Goal: Task Accomplishment & Management: Manage account settings

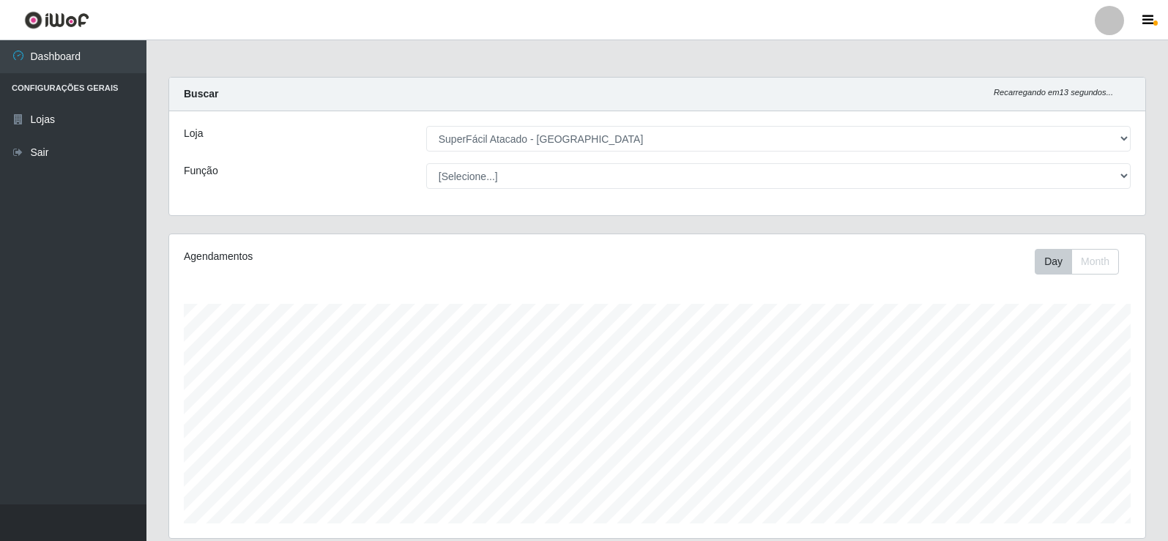
select select "504"
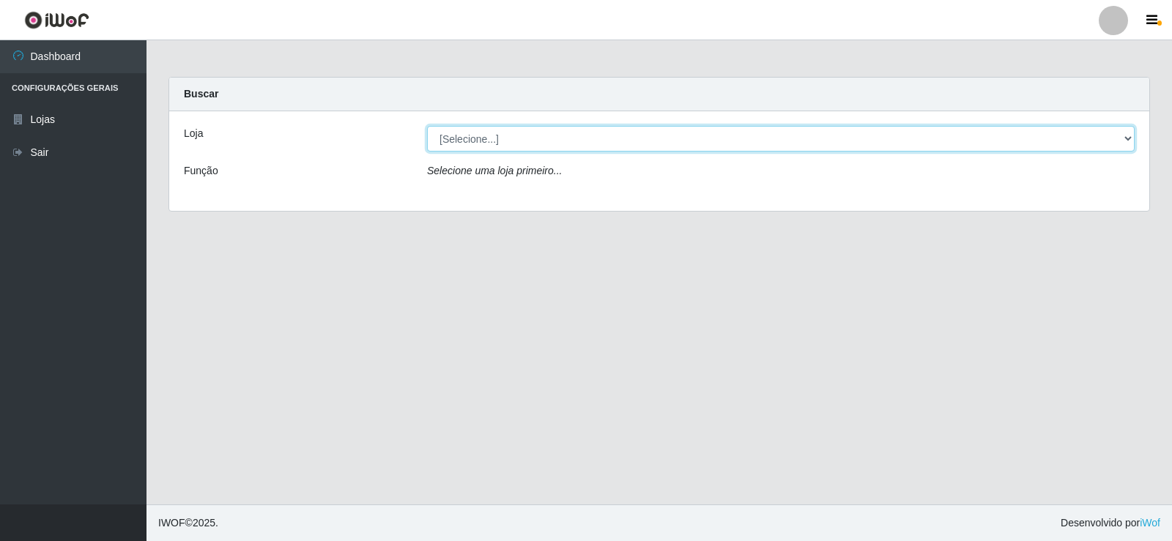
click at [478, 141] on select "[Selecione...] SuperFácil Atacado - [GEOGRAPHIC_DATA]" at bounding box center [780, 139] width 707 height 26
select select "504"
click at [427, 126] on select "[Selecione...] SuperFácil Atacado - [GEOGRAPHIC_DATA]" at bounding box center [780, 139] width 707 height 26
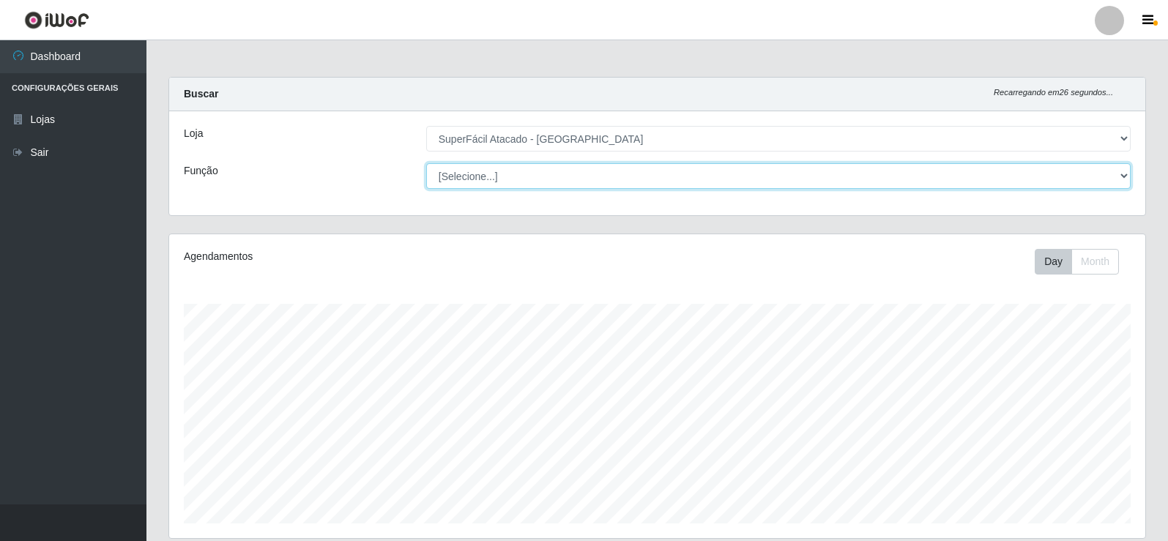
click at [562, 181] on select "[Selecione...] Embalador Embalador + Embalador ++ Operador de Caixa Operador de…" at bounding box center [778, 176] width 704 height 26
click at [525, 173] on select "[Selecione...] Embalador Embalador + Embalador ++ Operador de Caixa Operador de…" at bounding box center [778, 176] width 704 height 26
click at [426, 163] on select "[Selecione...] Embalador Embalador + Embalador ++ Operador de Caixa Operador de…" at bounding box center [778, 176] width 704 height 26
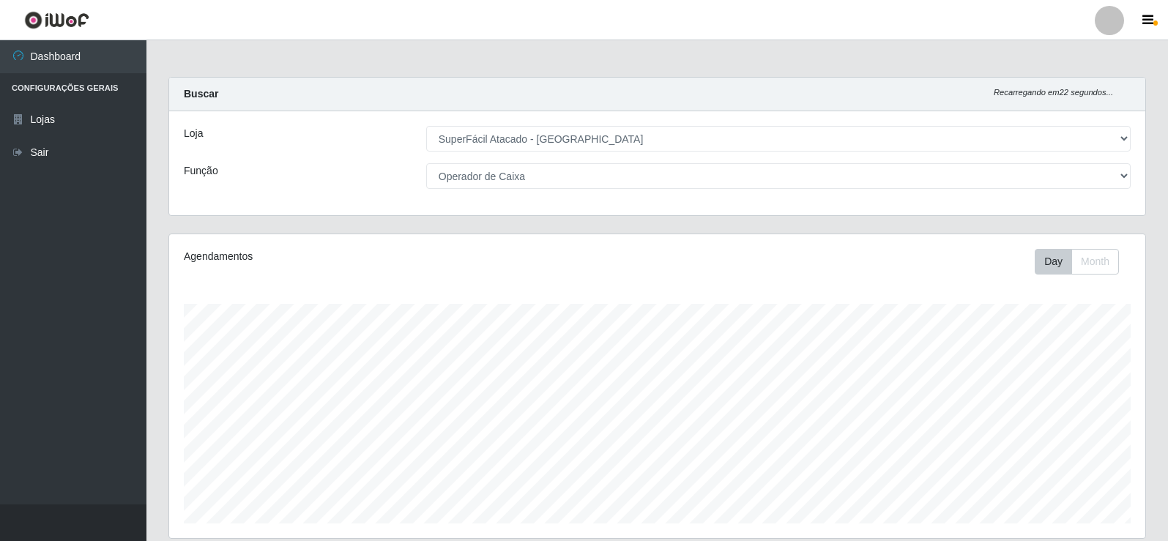
click at [528, 278] on div "Agendamentos Day Month" at bounding box center [657, 386] width 976 height 304
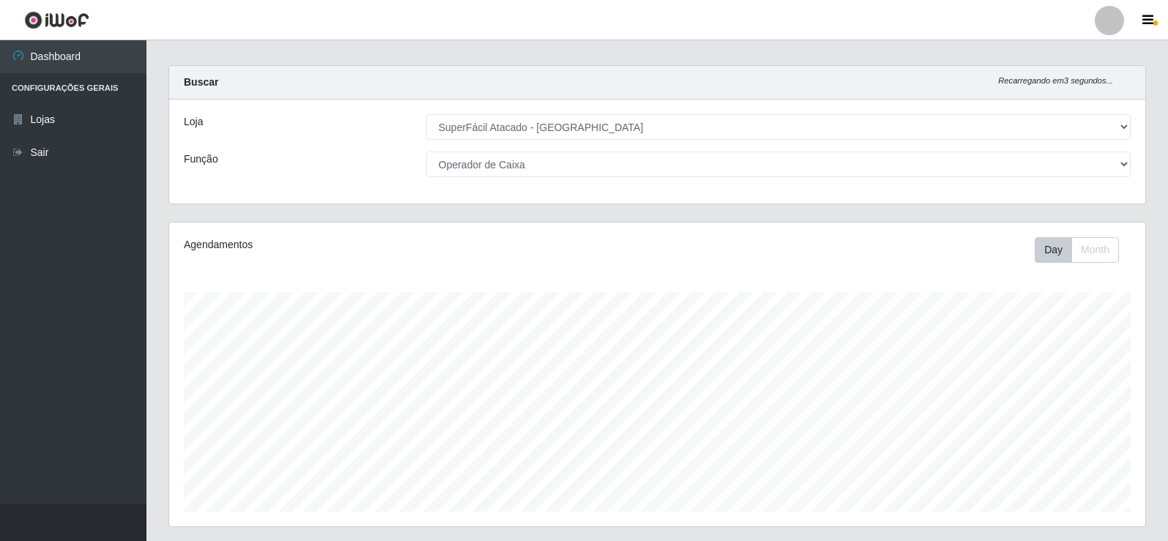
scroll to position [10, 0]
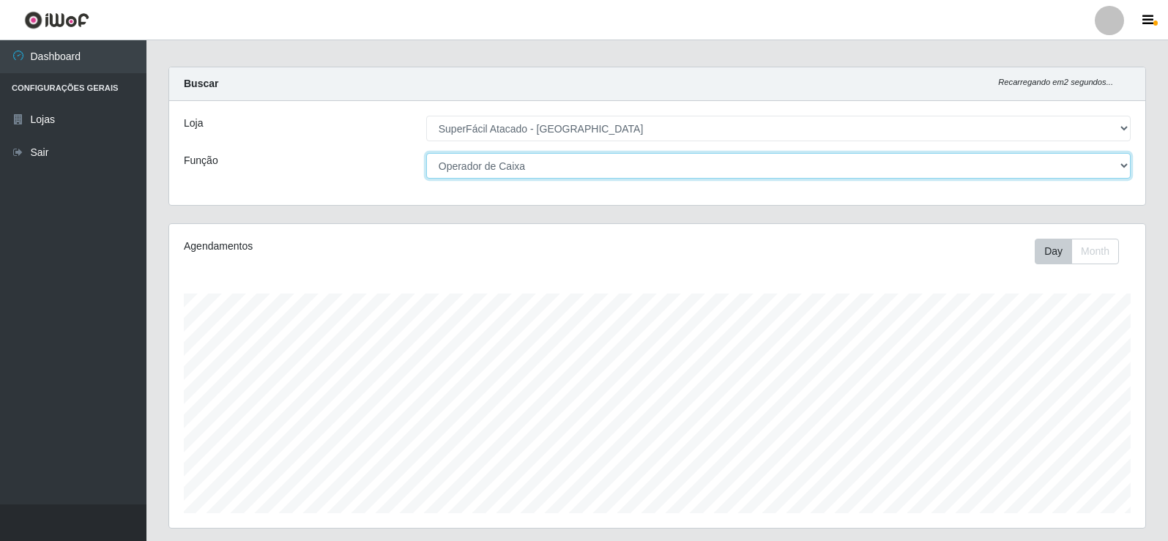
click at [568, 167] on select "[Selecione...] Embalador Embalador + Embalador ++ Operador de Caixa Operador de…" at bounding box center [778, 166] width 704 height 26
select select "[Selecione...]"
click at [426, 153] on select "[Selecione...] Embalador Embalador + Embalador ++ Operador de Caixa Operador de…" at bounding box center [778, 166] width 704 height 26
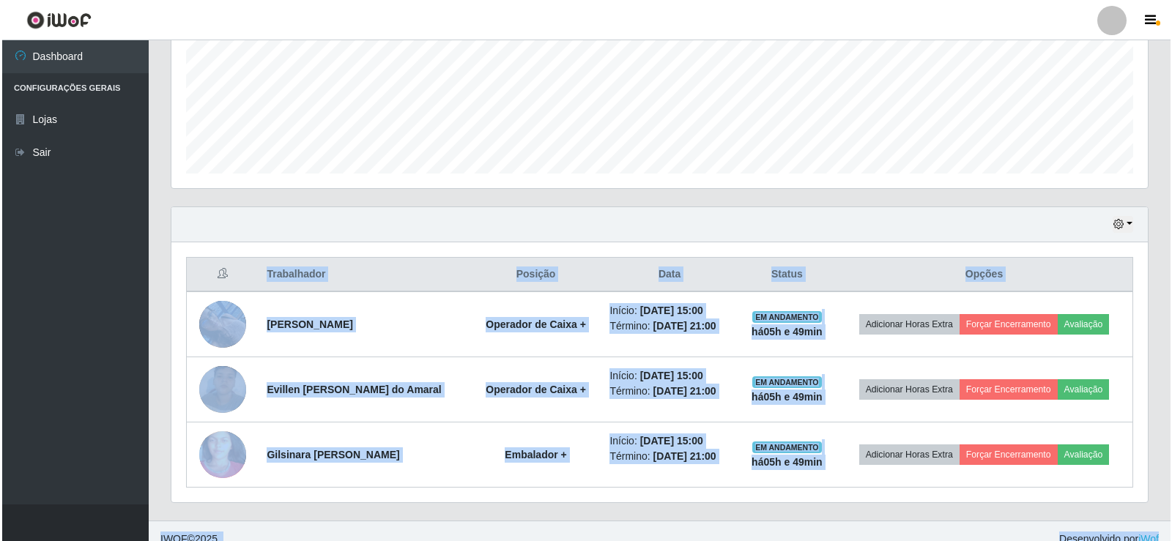
scroll to position [366, 0]
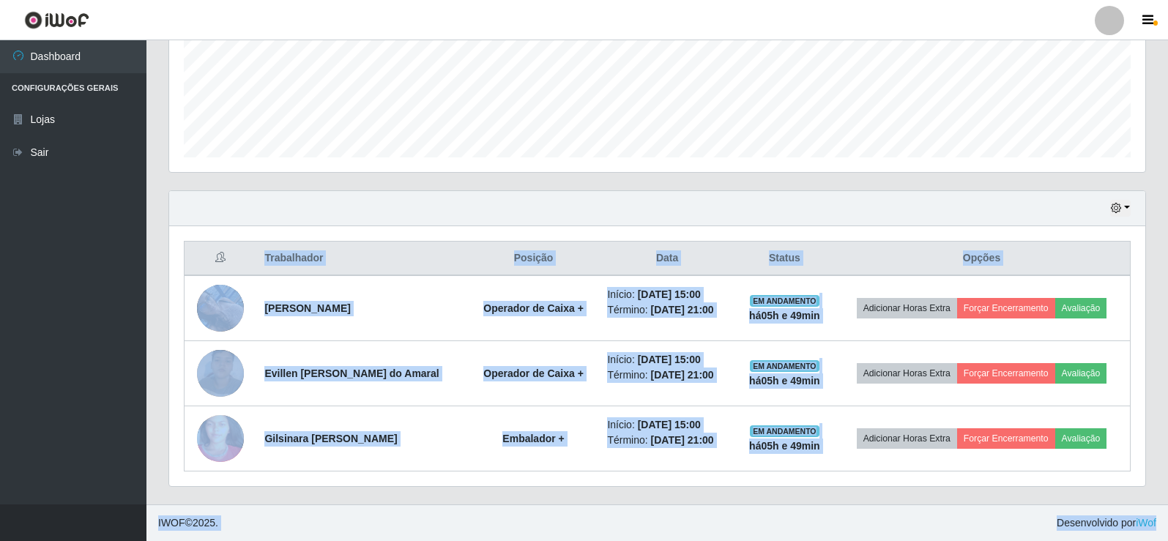
drag, startPoint x: 1164, startPoint y: 491, endPoint x: 1163, endPoint y: 535, distance: 44.7
click at [1164, 535] on div "Perfil Alterar Senha Sair Dashboard Configurações Gerais Lojas Sair Carregando.…" at bounding box center [584, 87] width 1168 height 907
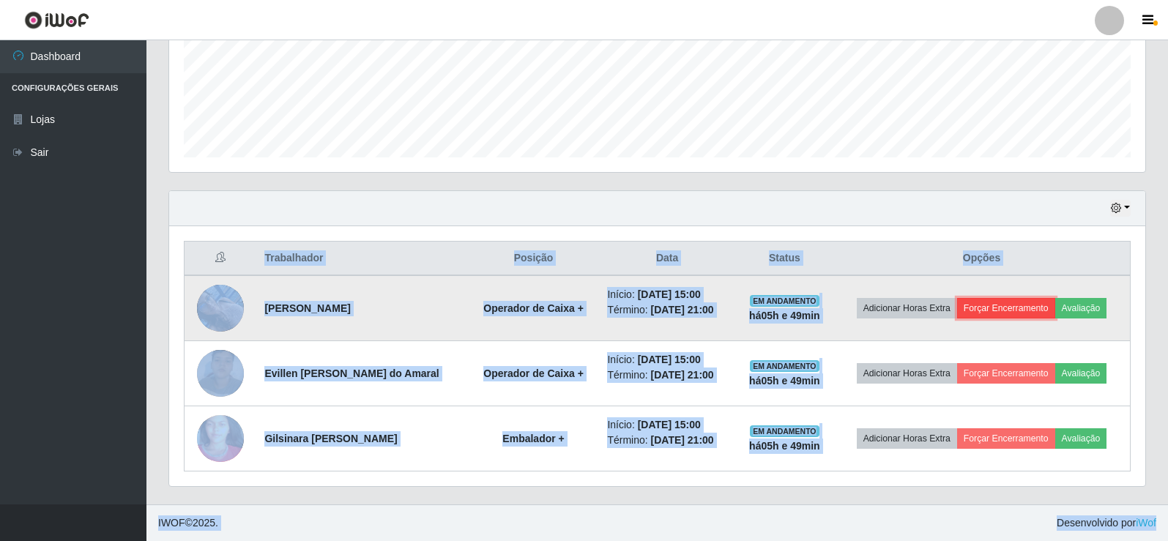
click at [1009, 310] on button "Forçar Encerramento" at bounding box center [1006, 308] width 98 height 21
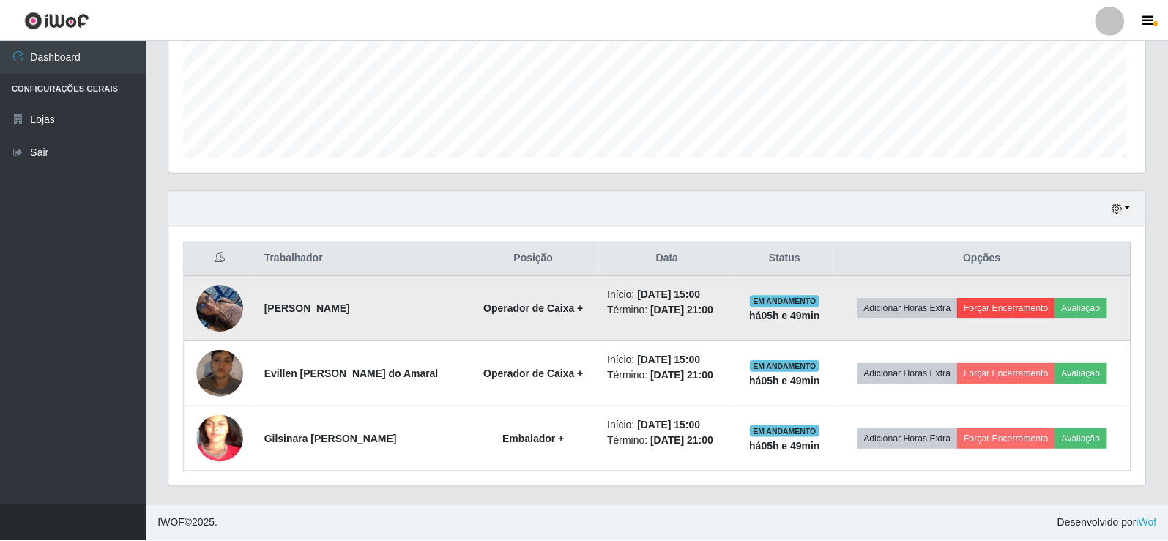
scroll to position [304, 969]
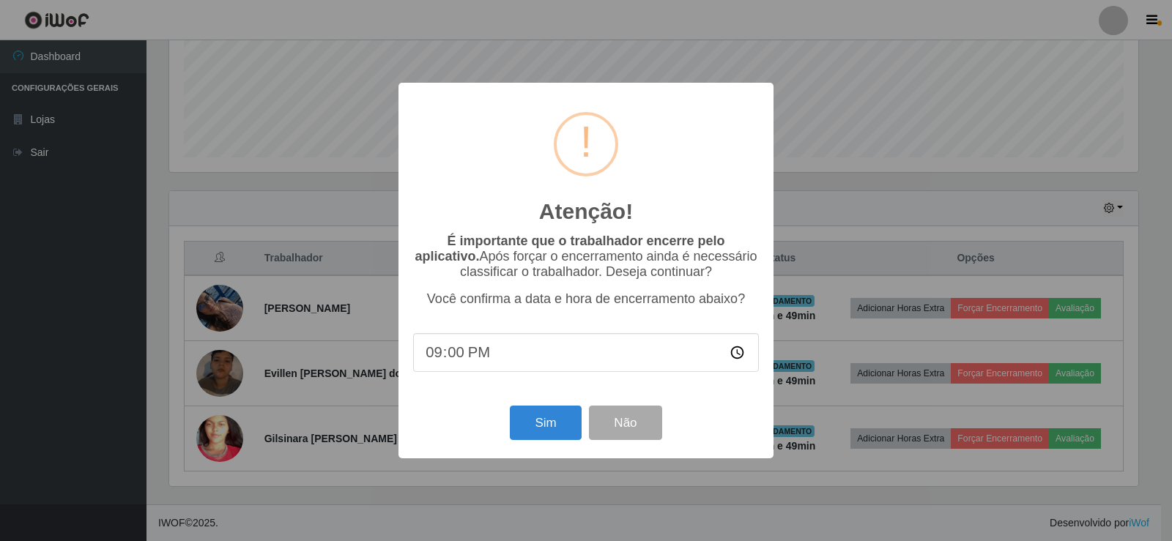
click at [480, 360] on input "21:00" at bounding box center [586, 352] width 346 height 39
click at [549, 433] on button "Sim" at bounding box center [545, 423] width 71 height 34
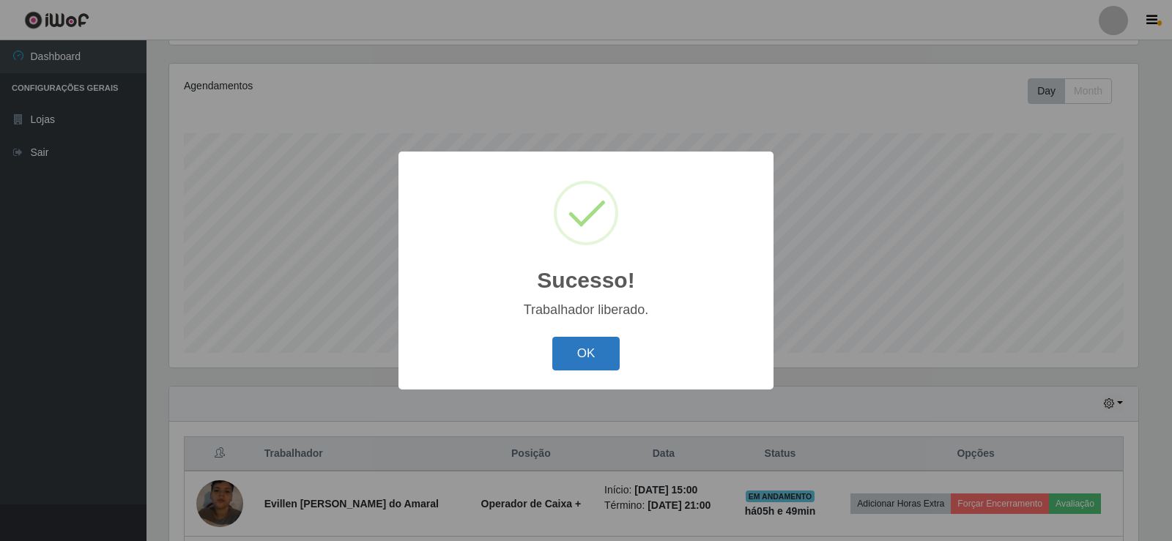
click at [595, 350] on button "OK" at bounding box center [586, 354] width 68 height 34
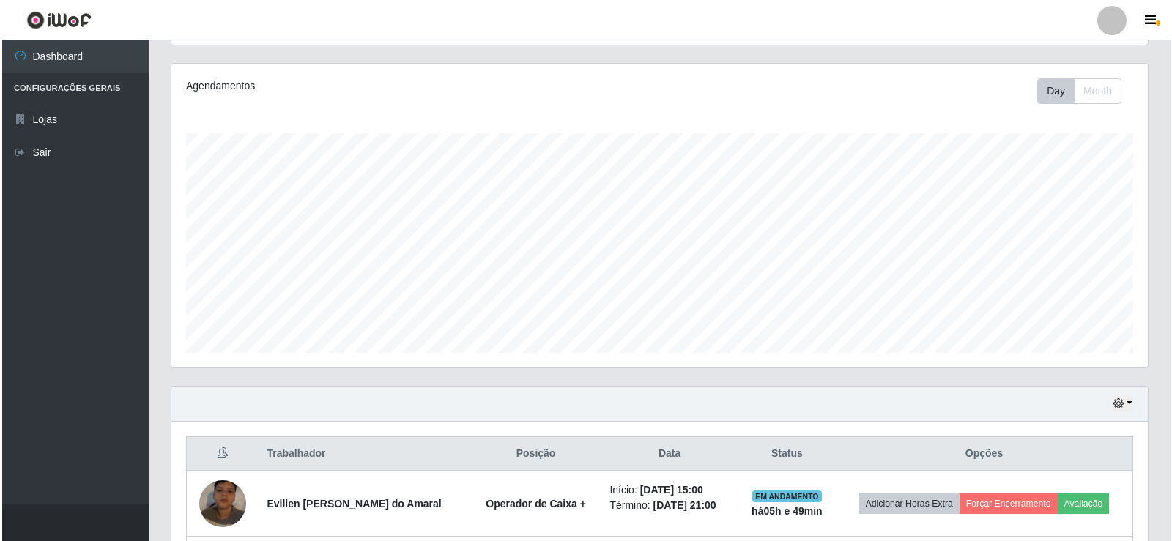
scroll to position [301, 0]
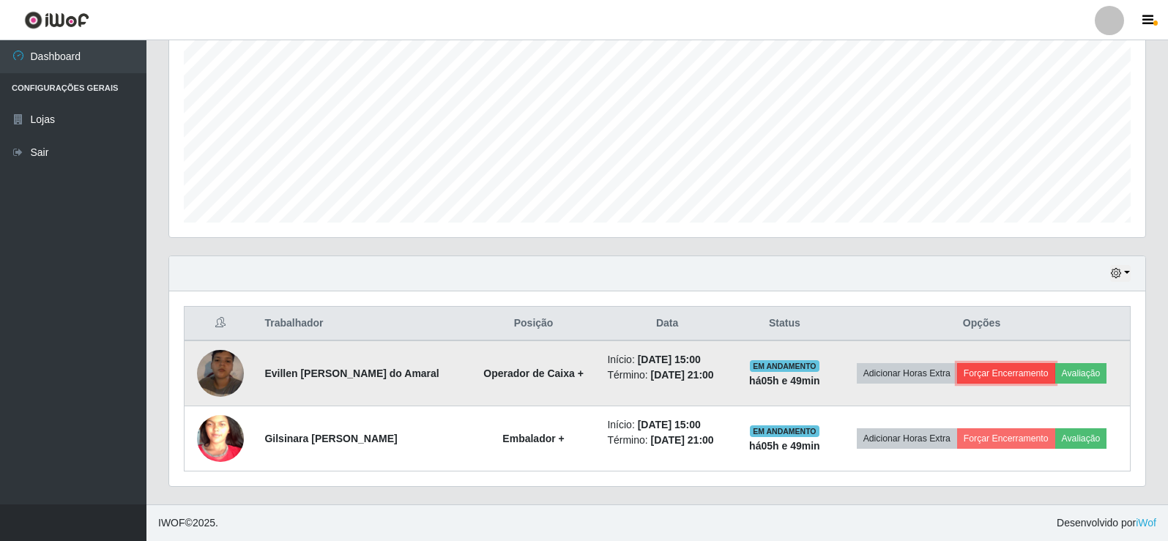
click at [1014, 376] on button "Forçar Encerramento" at bounding box center [1006, 373] width 98 height 21
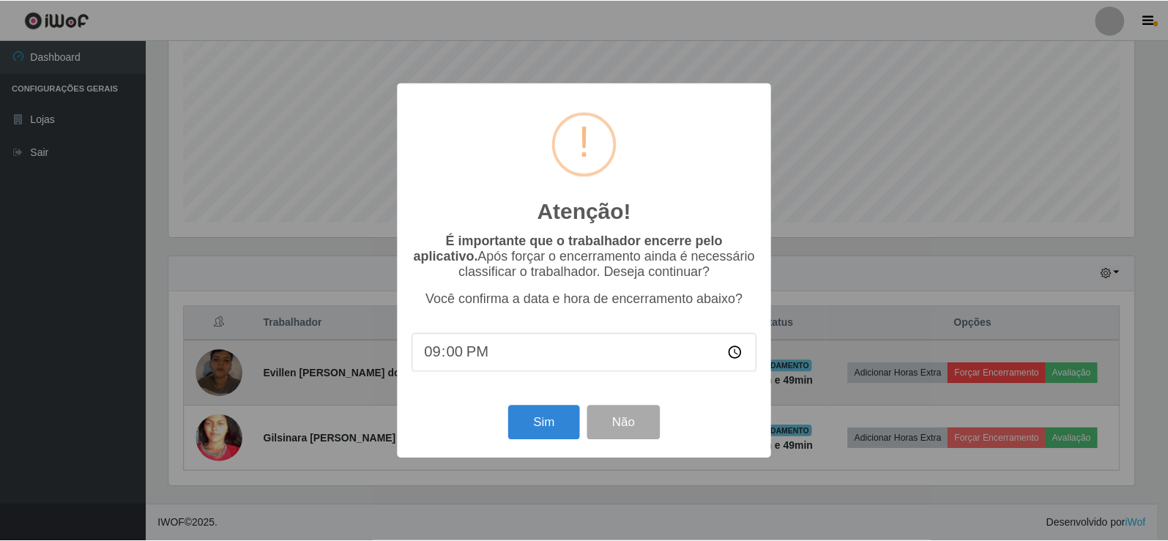
scroll to position [304, 969]
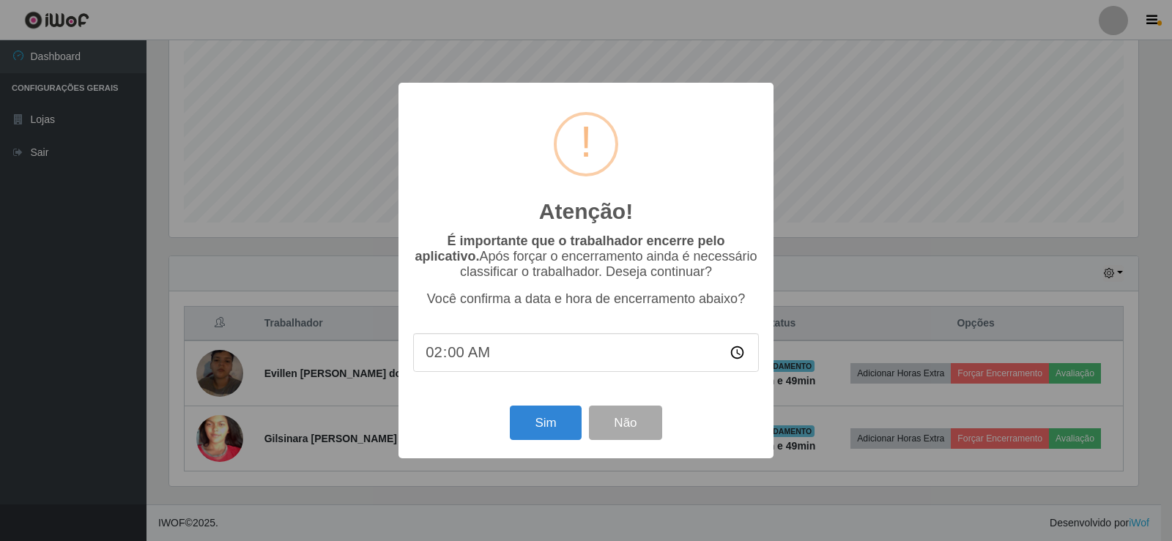
type input "21:00"
click at [546, 430] on button "Sim" at bounding box center [545, 423] width 71 height 34
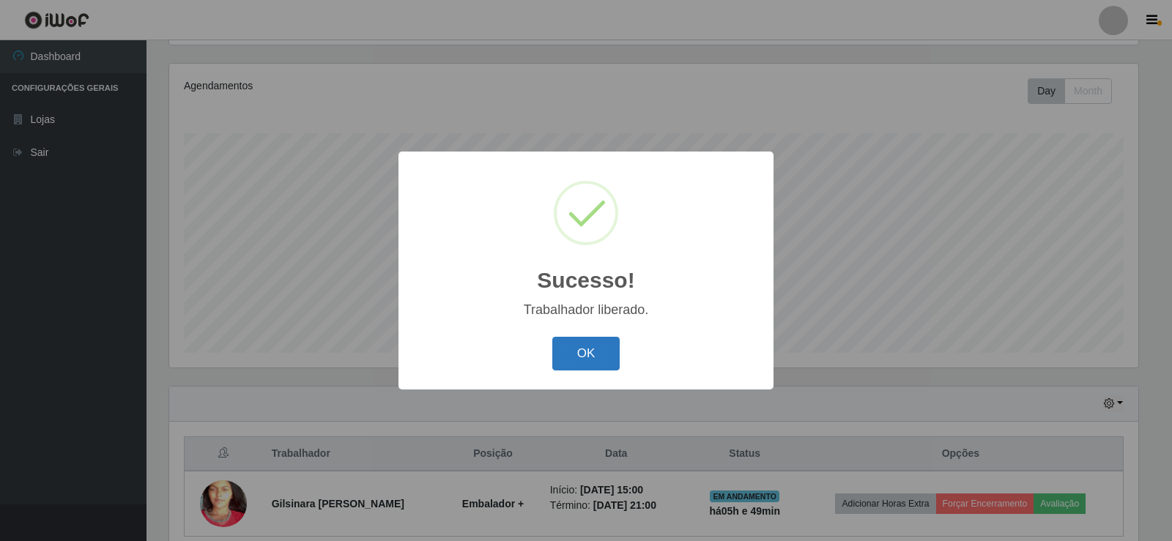
click at [574, 355] on button "OK" at bounding box center [586, 354] width 68 height 34
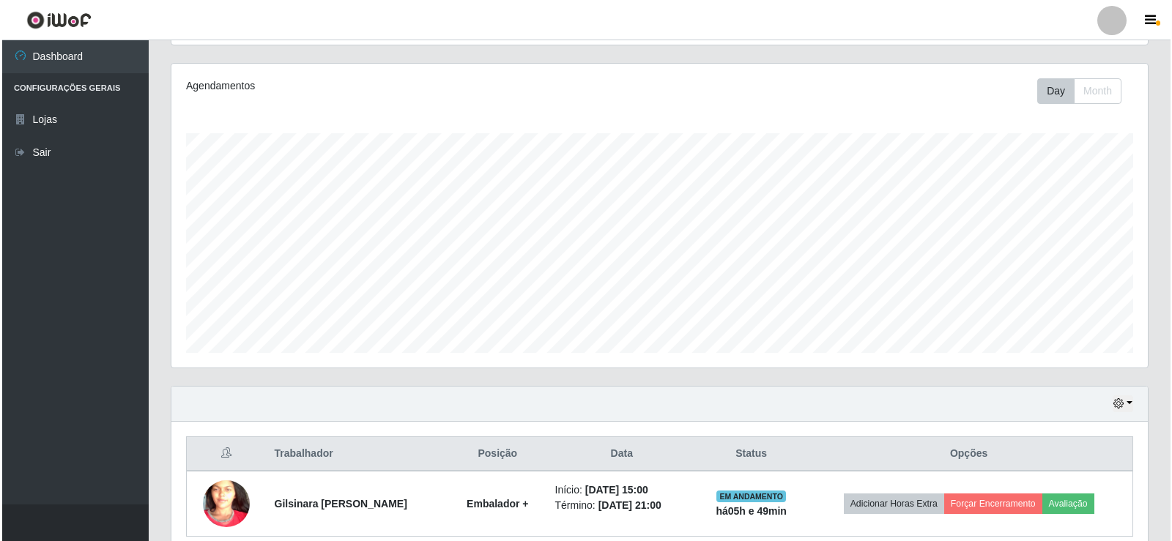
scroll to position [236, 0]
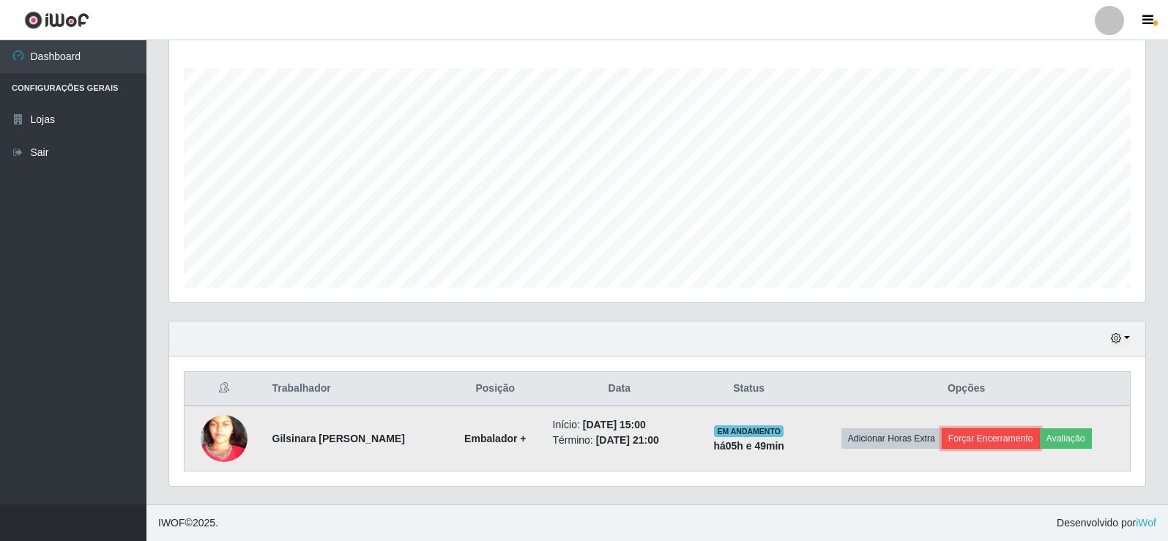
click at [998, 440] on button "Forçar Encerramento" at bounding box center [991, 438] width 98 height 21
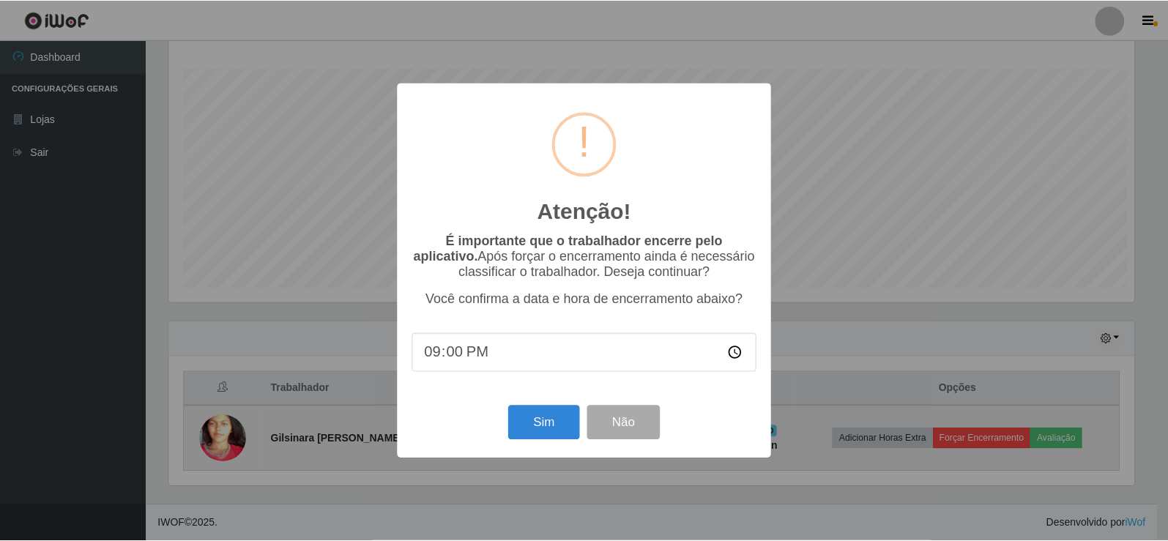
scroll to position [304, 969]
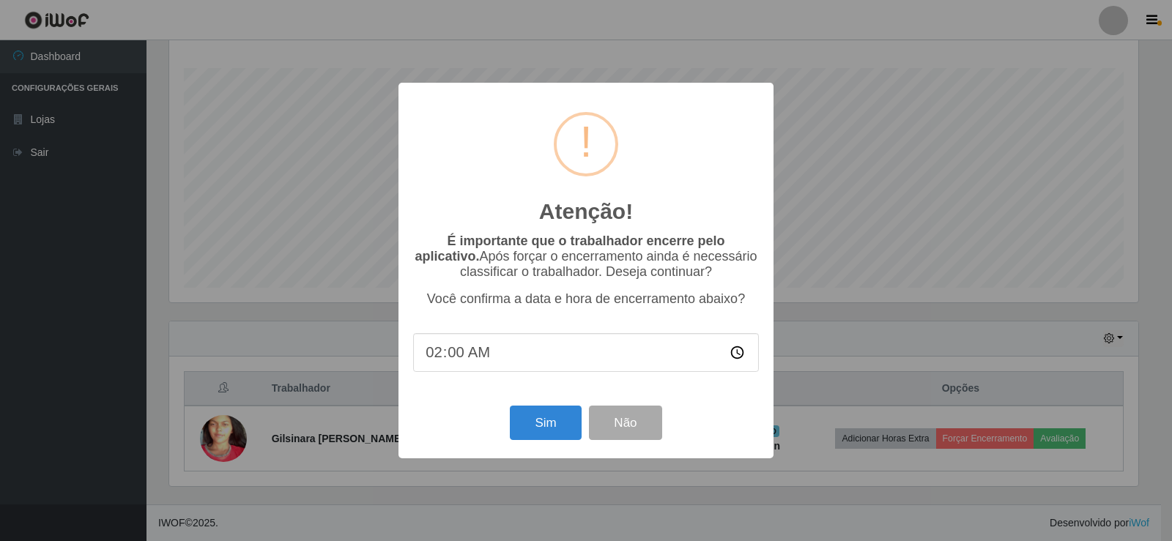
type input "21:00"
click at [543, 428] on button "Sim" at bounding box center [545, 423] width 71 height 34
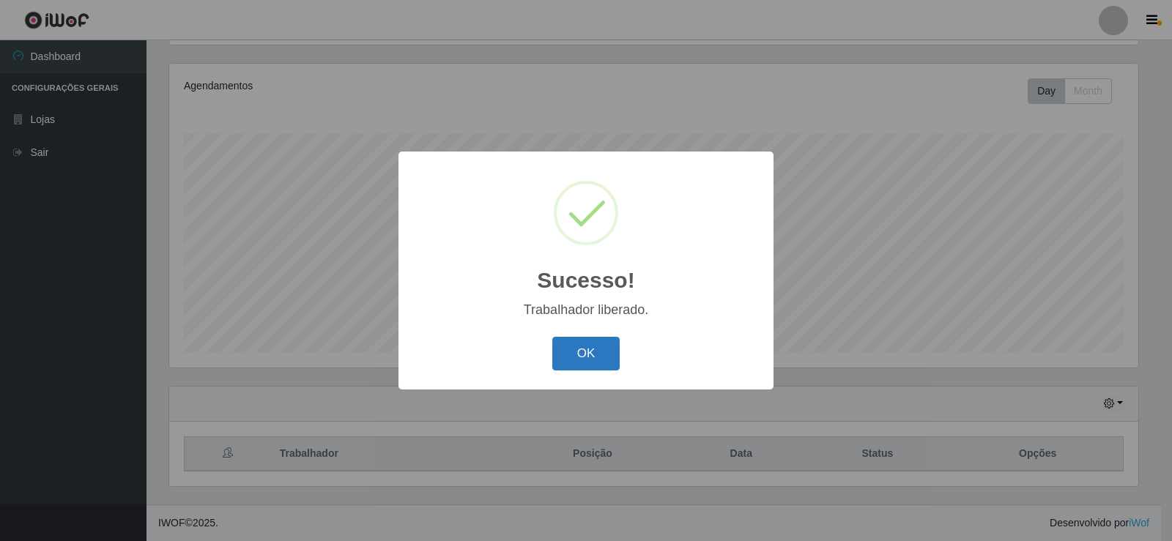
click at [571, 353] on button "OK" at bounding box center [586, 354] width 68 height 34
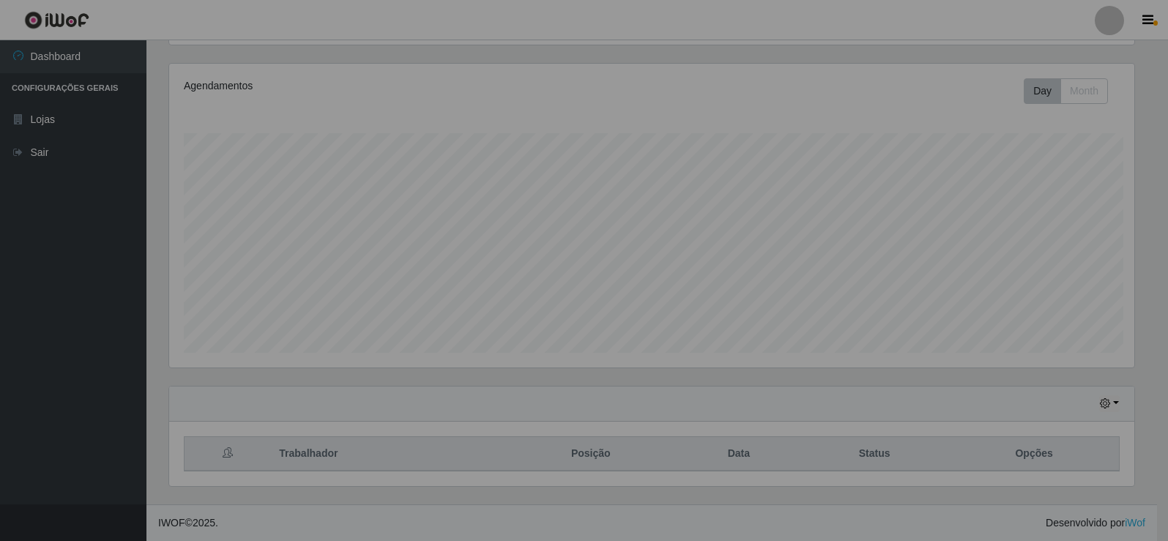
scroll to position [0, 0]
